Goal: Task Accomplishment & Management: Use online tool/utility

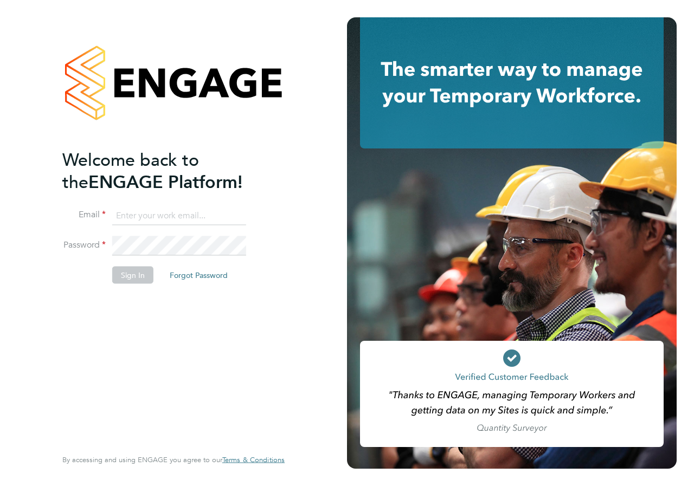
click at [143, 222] on input at bounding box center [179, 216] width 134 height 20
type input "danielle.croombs1@hays.com"
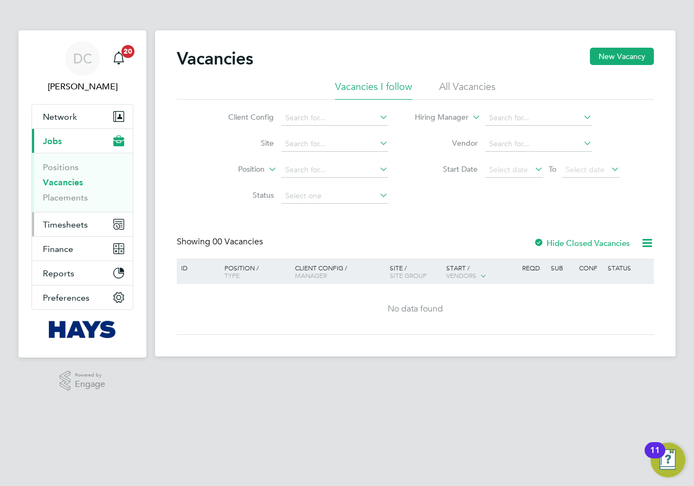
click at [65, 222] on span "Timesheets" at bounding box center [65, 225] width 45 height 10
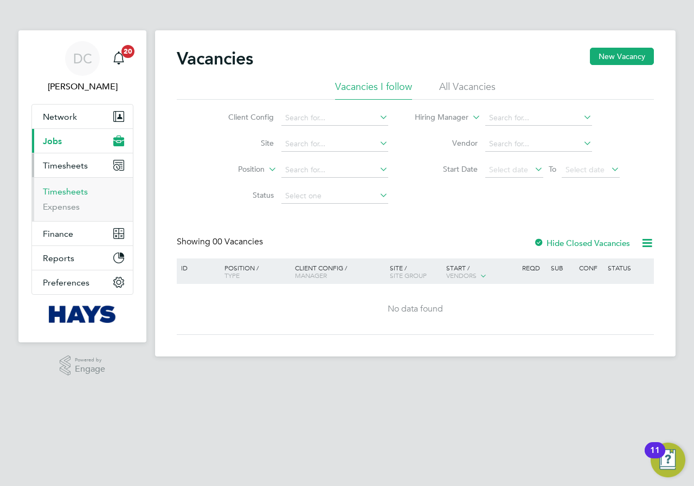
click at [66, 191] on link "Timesheets" at bounding box center [65, 191] width 45 height 10
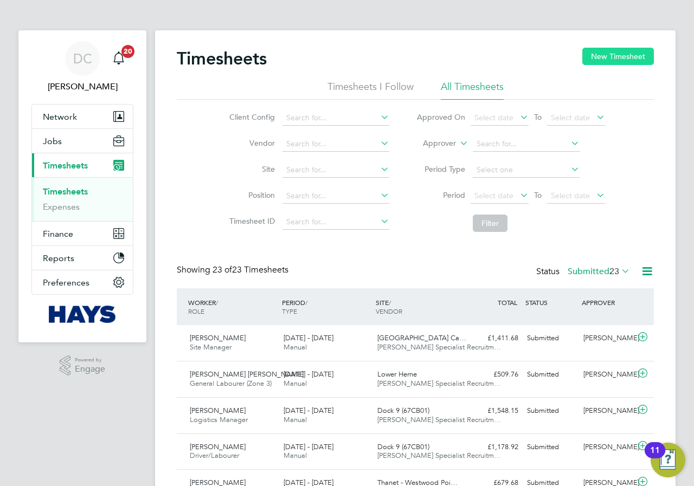
click at [607, 60] on button "New Timesheet" at bounding box center [618, 56] width 72 height 17
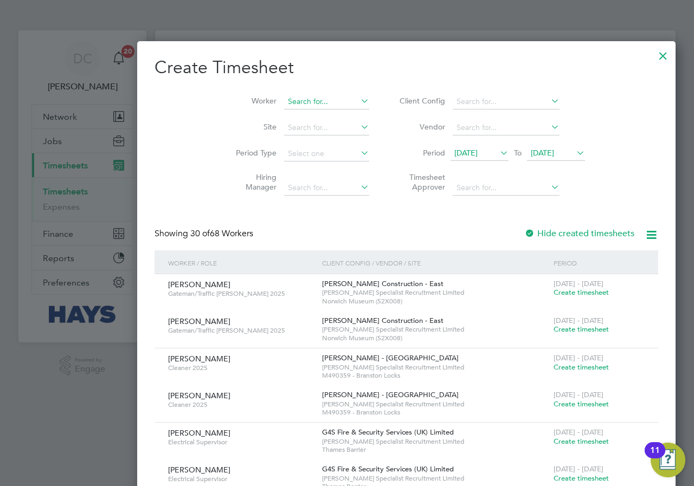
click at [284, 99] on input at bounding box center [326, 101] width 85 height 15
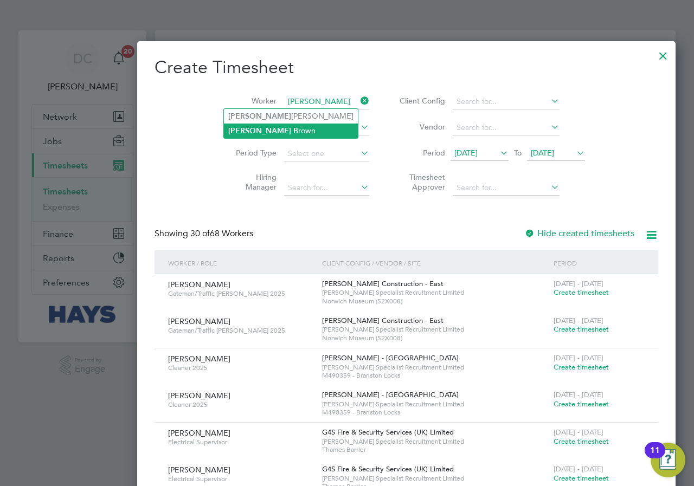
click at [267, 131] on li "[PERSON_NAME]" at bounding box center [291, 131] width 134 height 15
type input "[PERSON_NAME]"
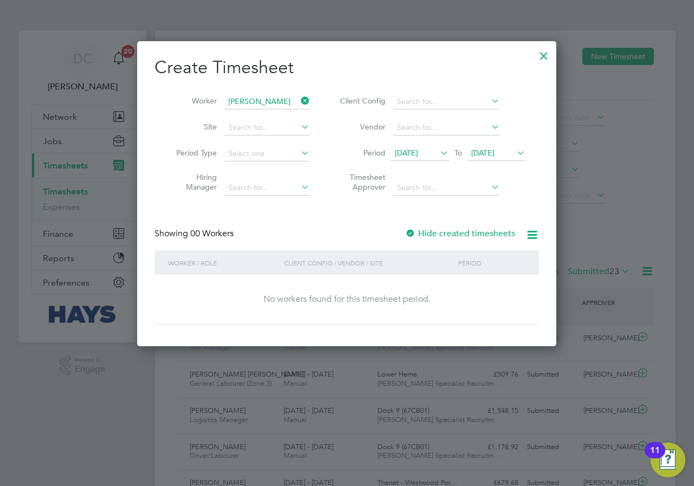
click at [494, 157] on span "[DATE]" at bounding box center [482, 153] width 23 height 10
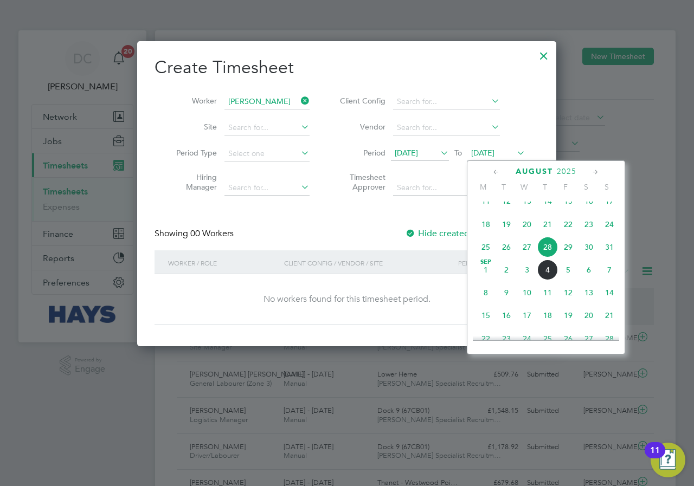
click at [612, 257] on span "31" at bounding box center [609, 247] width 21 height 21
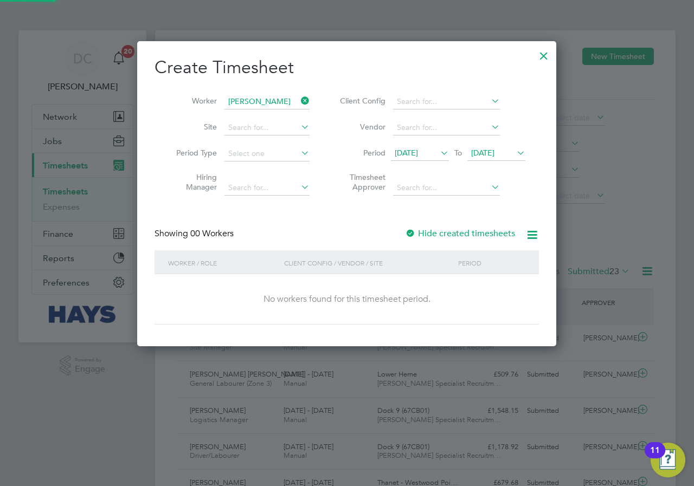
click at [469, 236] on label "Hide created timesheets" at bounding box center [460, 233] width 110 height 11
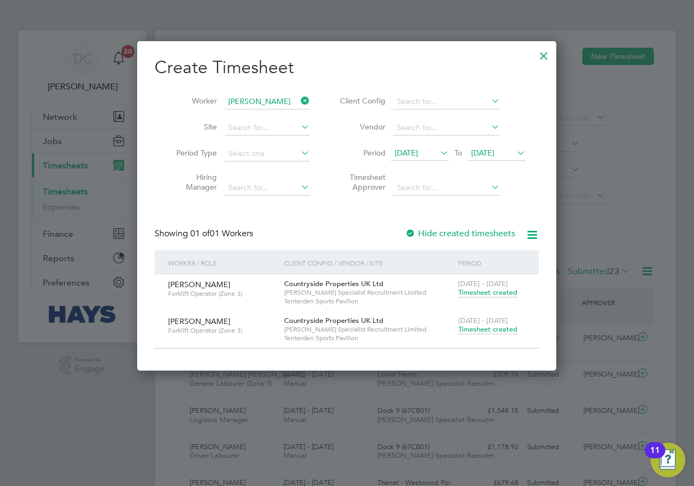
click at [478, 329] on span "Timesheet created" at bounding box center [487, 330] width 59 height 10
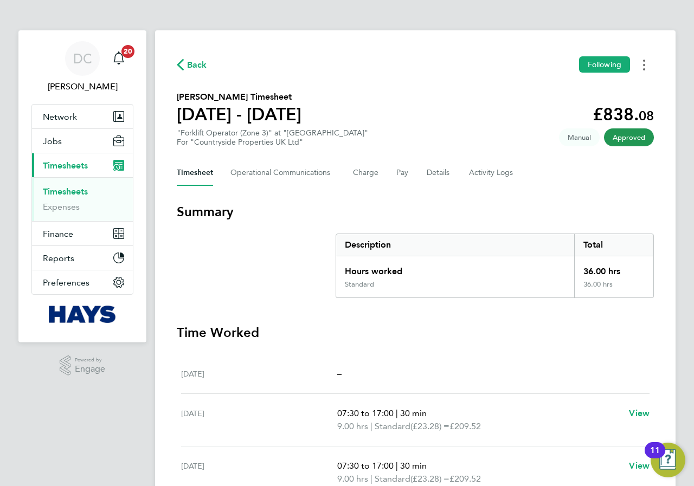
click at [644, 67] on icon "Timesheets Menu" at bounding box center [644, 65] width 2 height 11
click at [572, 88] on link "Download timesheet" at bounding box center [589, 89] width 130 height 22
click at [79, 189] on link "Timesheets" at bounding box center [65, 191] width 45 height 10
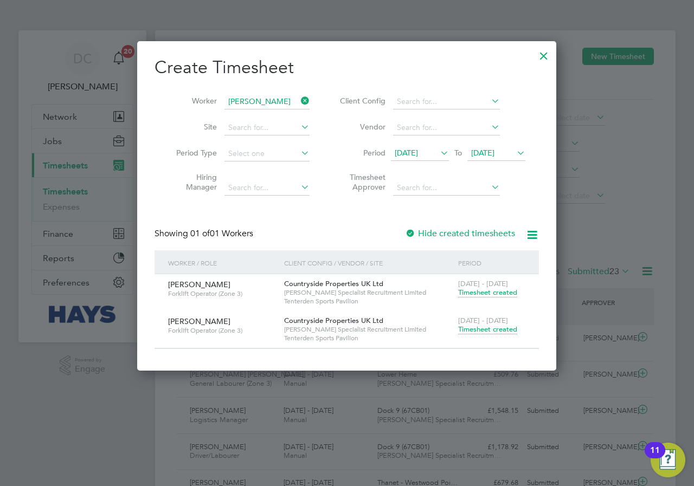
click at [299, 101] on icon at bounding box center [299, 100] width 0 height 15
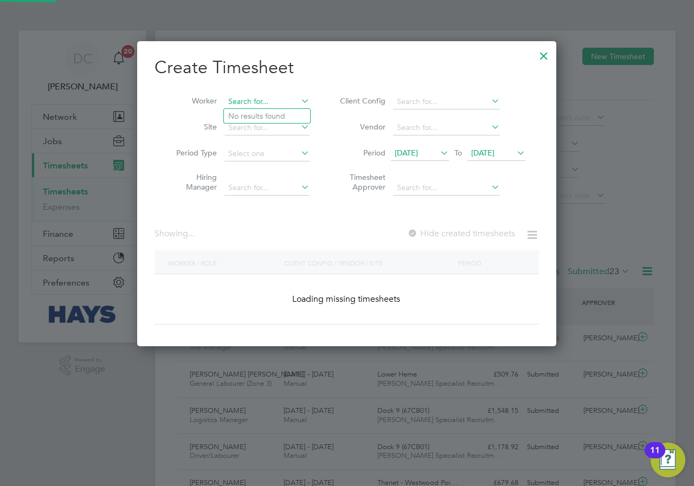
click at [262, 98] on input at bounding box center [266, 101] width 85 height 15
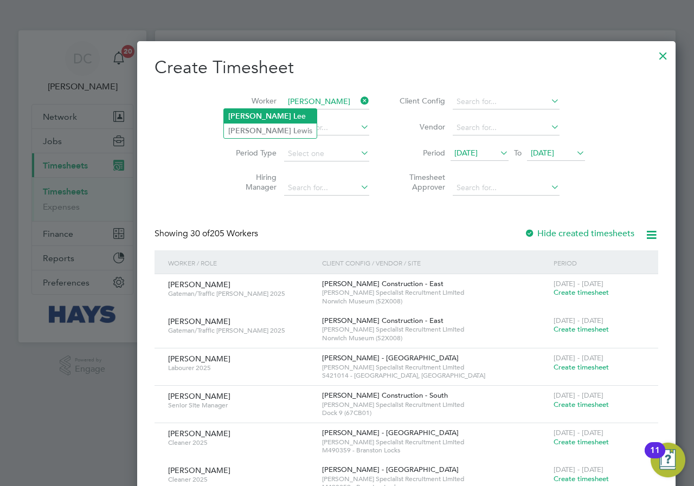
click at [267, 113] on li "[PERSON_NAME] ee" at bounding box center [270, 116] width 93 height 15
type input "[PERSON_NAME]"
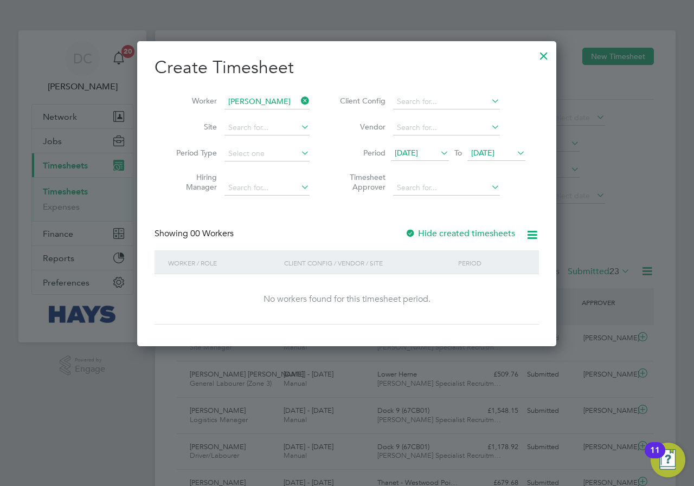
click at [494, 156] on span "[DATE]" at bounding box center [482, 153] width 23 height 10
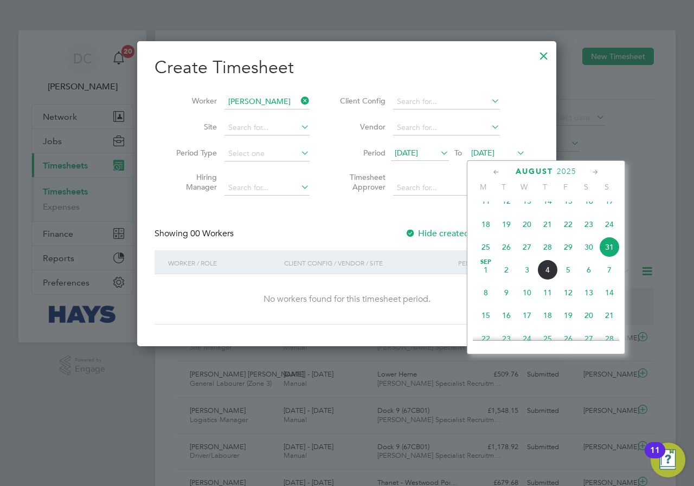
click at [449, 231] on label "Hide created timesheets" at bounding box center [460, 233] width 110 height 11
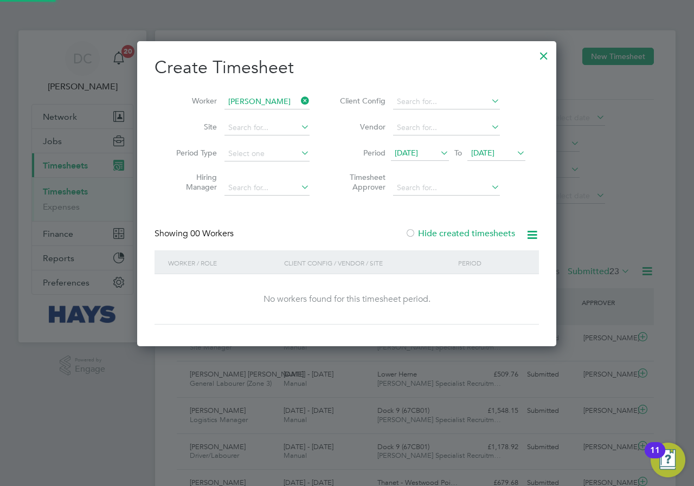
click at [448, 234] on label "Hide created timesheets" at bounding box center [460, 233] width 110 height 11
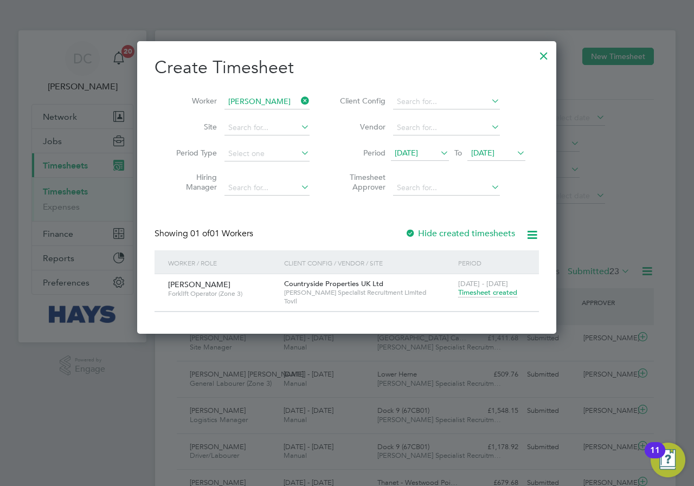
click at [475, 290] on span "Timesheet created" at bounding box center [487, 293] width 59 height 10
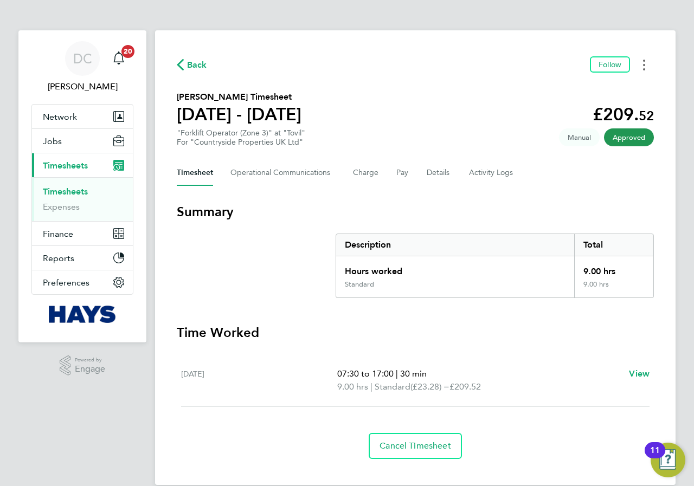
click at [647, 67] on button "Timesheets Menu" at bounding box center [644, 64] width 20 height 17
click at [595, 89] on link "Download timesheet" at bounding box center [589, 89] width 130 height 22
